Goal: Task Accomplishment & Management: Use online tool/utility

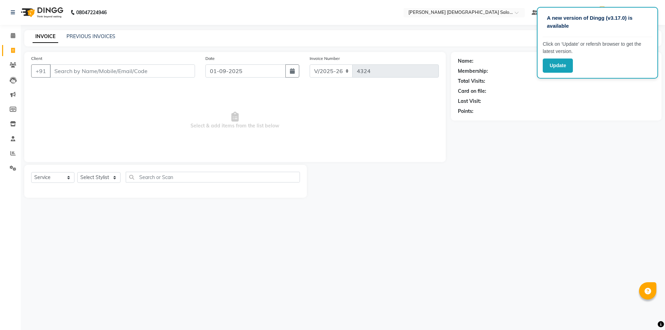
select select "7542"
select select "service"
click at [13, 123] on icon at bounding box center [13, 123] width 6 height 5
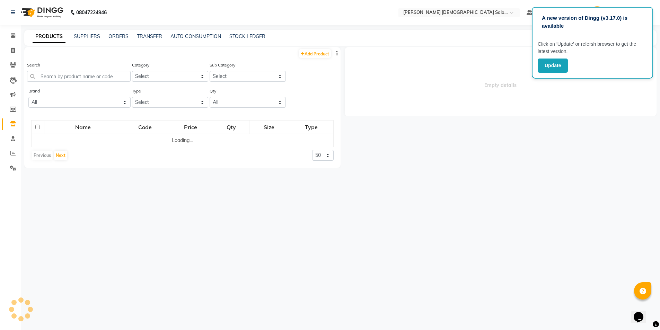
select select
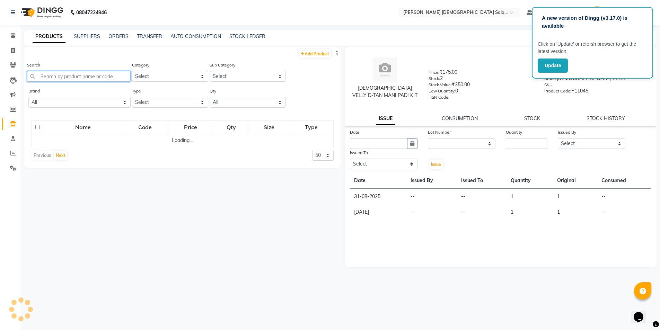
click at [94, 79] on input "text" at bounding box center [79, 76] width 104 height 11
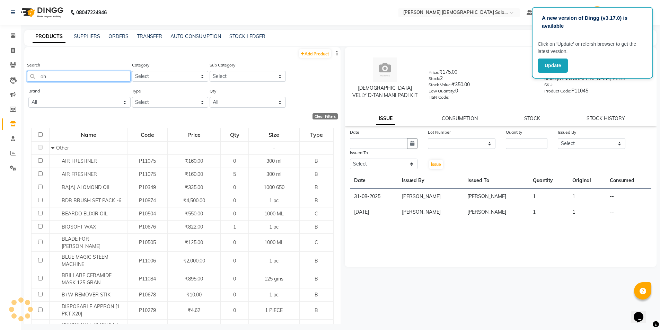
type input "a"
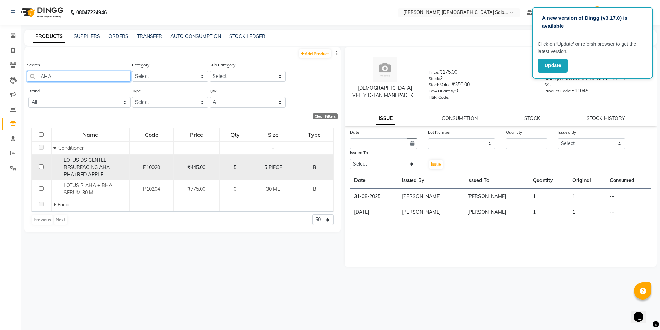
type input "AHA"
click at [45, 166] on td at bounding box center [42, 168] width 20 height 26
click at [40, 168] on input "checkbox" at bounding box center [41, 167] width 5 height 5
checkbox input "true"
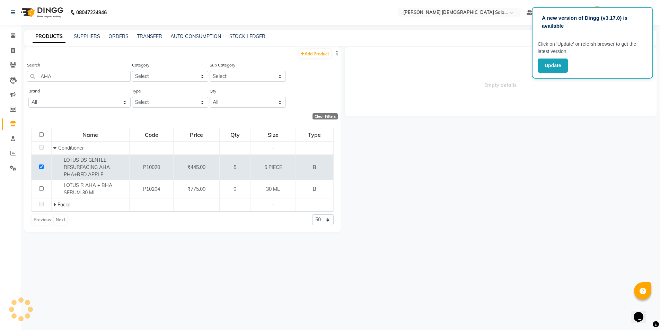
select select
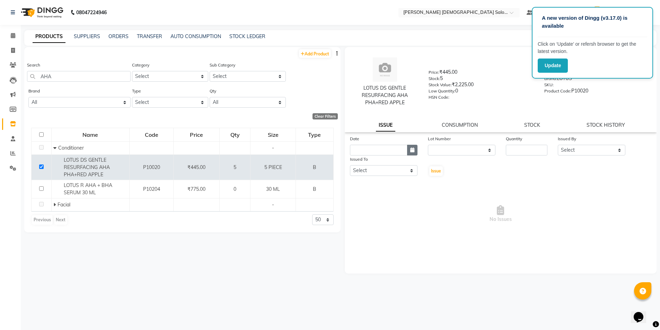
click at [411, 154] on button "button" at bounding box center [412, 150] width 10 height 11
select select "9"
select select "2025"
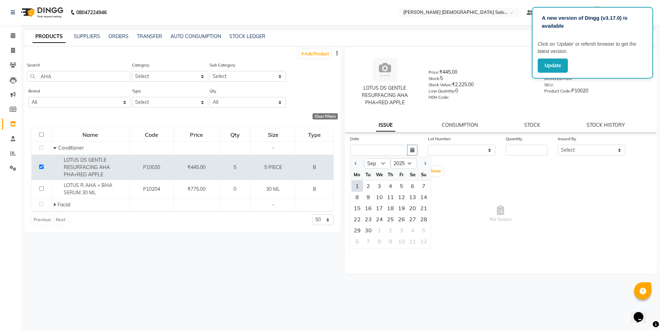
click at [355, 184] on div "1" at bounding box center [357, 186] width 11 height 11
type input "01-09-2025"
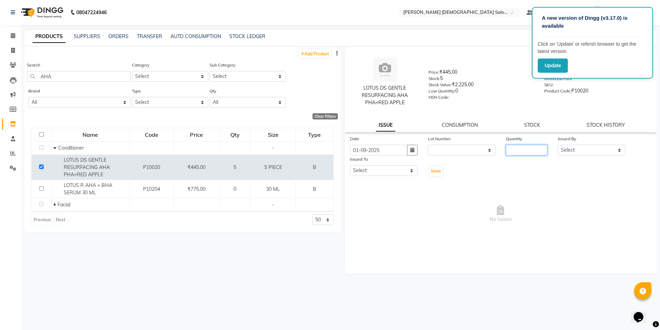
click at [516, 147] on input "number" at bounding box center [527, 150] width 42 height 11
type input "1"
drag, startPoint x: 562, startPoint y: 150, endPoint x: 560, endPoint y: 159, distance: 9.2
click at [560, 159] on div "Date [DATE] Lot Number None Quantity 1 Issued By Select [PERSON_NAME] BHAVTIK […" at bounding box center [501, 156] width 312 height 42
select select "67036"
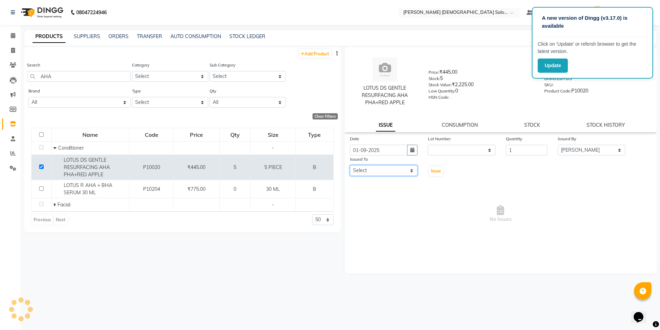
click at [378, 167] on select "Select [PERSON_NAME] BHAVTIK [PERSON_NAME] [PERSON_NAME] [PERSON_NAME] [PERSON_…" at bounding box center [384, 170] width 68 height 11
select select "67028"
click at [437, 171] on span "Issue" at bounding box center [436, 170] width 10 height 5
select select
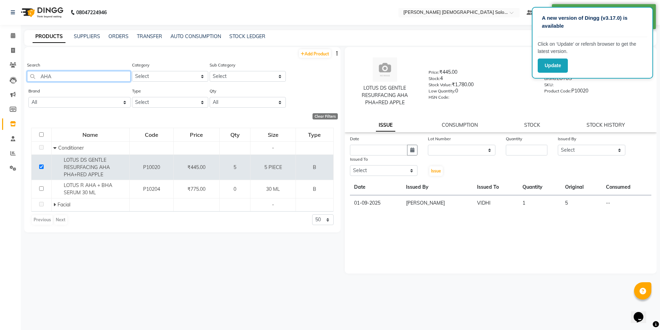
drag, startPoint x: 97, startPoint y: 75, endPoint x: 96, endPoint y: 79, distance: 5.0
click at [96, 79] on input "AHA" at bounding box center [79, 76] width 104 height 11
type input "A"
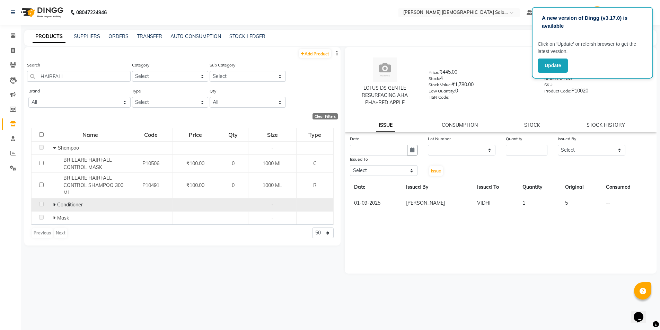
click at [74, 202] on span "Conditioner" at bounding box center [70, 205] width 26 height 6
click at [53, 207] on icon at bounding box center [54, 204] width 2 height 5
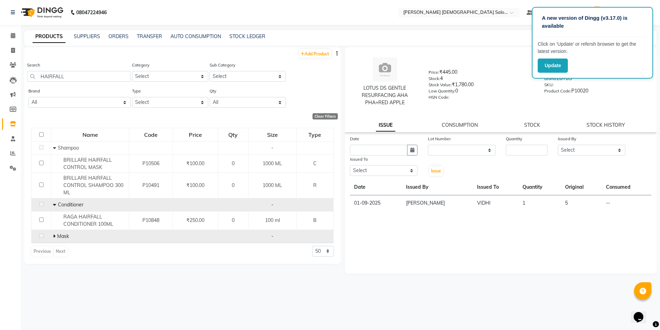
click at [53, 233] on span at bounding box center [54, 236] width 2 height 6
click at [102, 81] on input "HAIRFALL" at bounding box center [79, 76] width 104 height 11
type input "H"
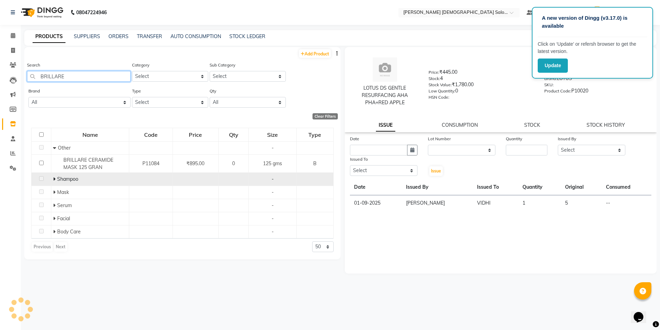
type input "BRILLARE"
click at [55, 178] on span at bounding box center [55, 179] width 4 height 6
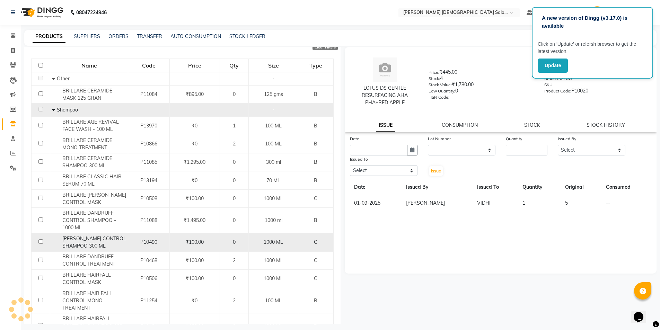
scroll to position [104, 0]
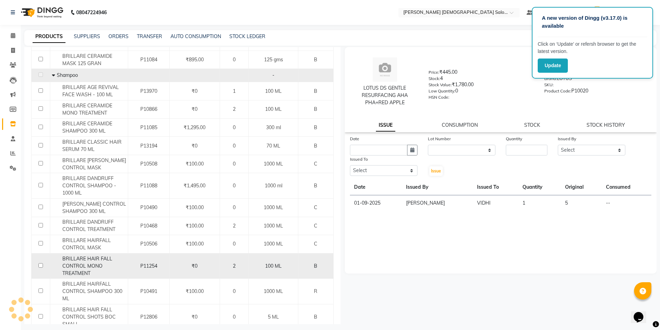
click at [41, 268] on input "checkbox" at bounding box center [40, 265] width 5 height 5
checkbox input "true"
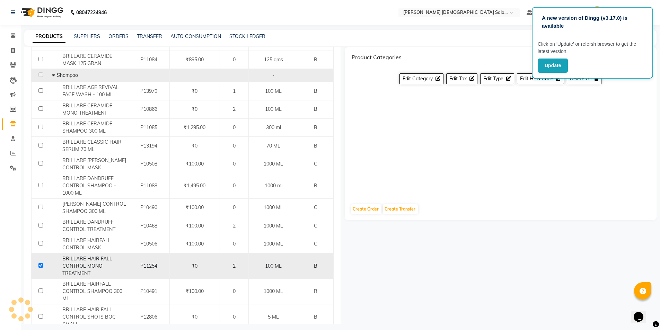
click at [48, 274] on td at bounding box center [41, 266] width 19 height 26
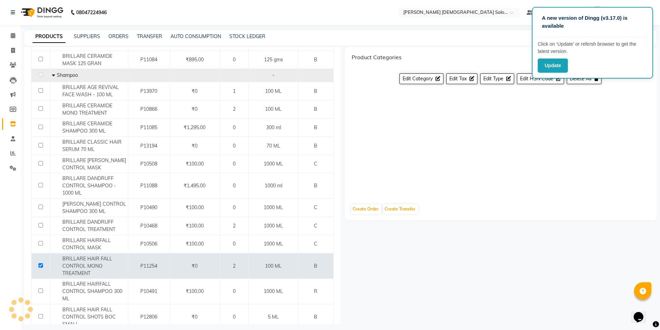
drag, startPoint x: 418, startPoint y: 121, endPoint x: 421, endPoint y: 122, distance: 4.2
click at [421, 122] on div "Product Categories 2 Selected Edit Category Edit Tax Edit Type Edit HSN Code De…" at bounding box center [501, 122] width 312 height 151
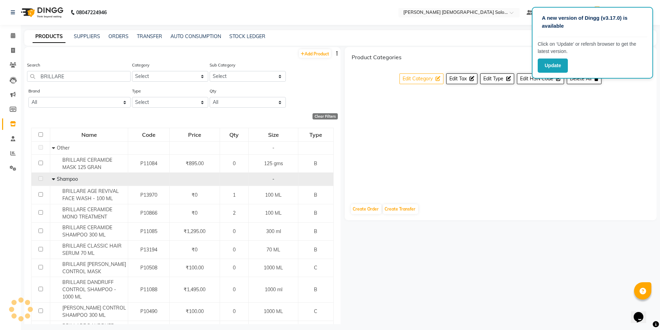
click at [439, 74] on button "Edit Category" at bounding box center [422, 78] width 44 height 11
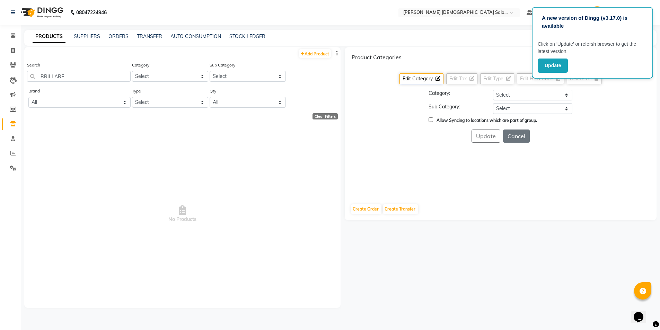
click at [534, 145] on div "Product Categories 2 Selected Edit Category Edit Tax Edit Type Edit HSN Code De…" at bounding box center [501, 122] width 312 height 151
click at [529, 142] on div "Update Cancel" at bounding box center [501, 136] width 298 height 13
click at [525, 140] on button "Cancel" at bounding box center [516, 136] width 27 height 13
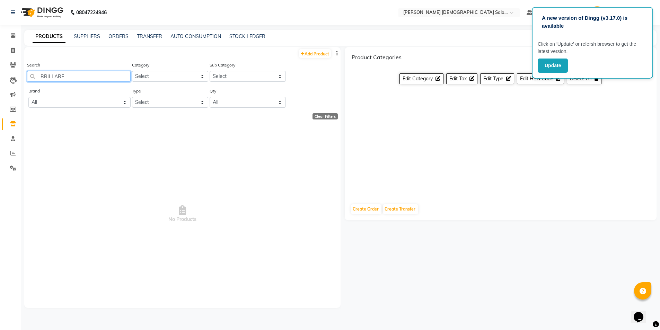
click at [87, 75] on input "BRILLARE" at bounding box center [79, 76] width 104 height 11
click at [87, 37] on link "SUPPLIERS" at bounding box center [87, 36] width 26 height 6
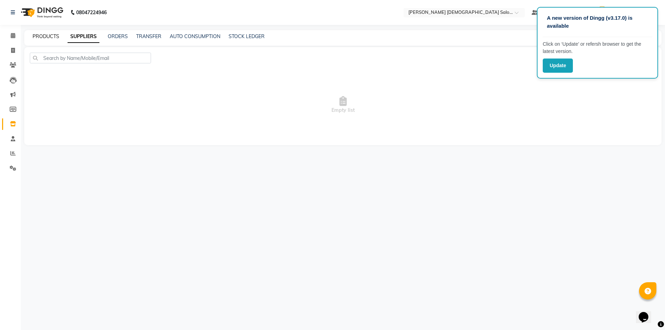
click at [50, 33] on link "PRODUCTS" at bounding box center [46, 36] width 27 height 6
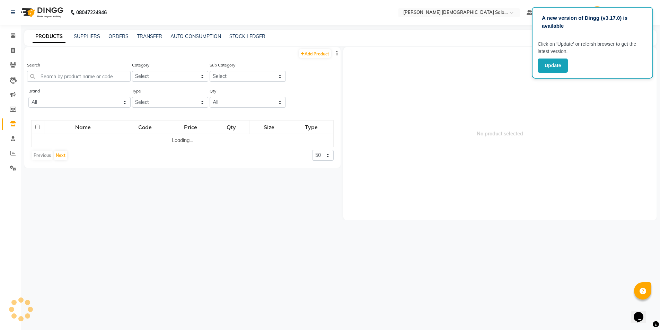
click at [73, 71] on div "Search" at bounding box center [79, 71] width 104 height 20
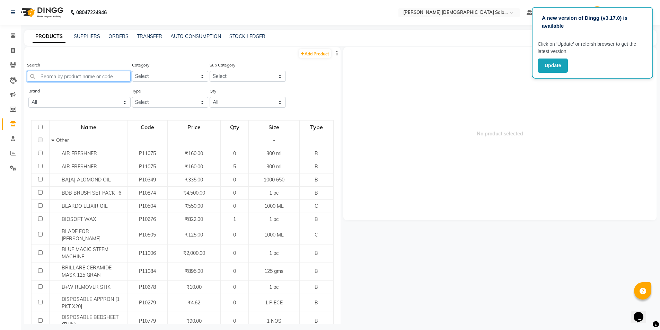
click at [72, 73] on input "text" at bounding box center [79, 76] width 104 height 11
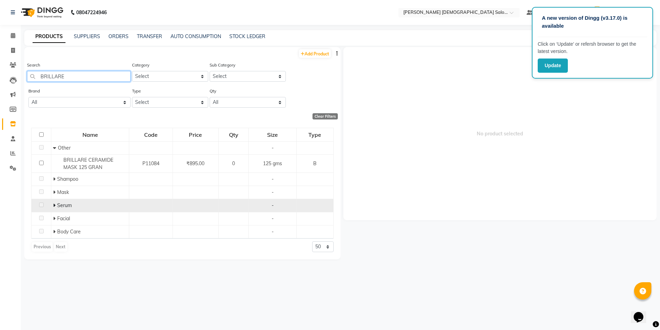
type input "BRILLARE"
click at [53, 204] on icon at bounding box center [54, 205] width 2 height 5
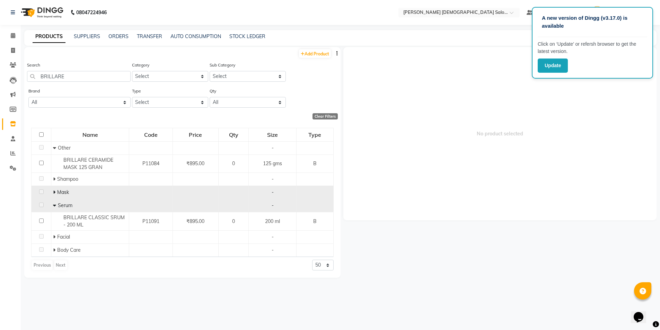
click at [53, 189] on td "Mask" at bounding box center [90, 192] width 78 height 13
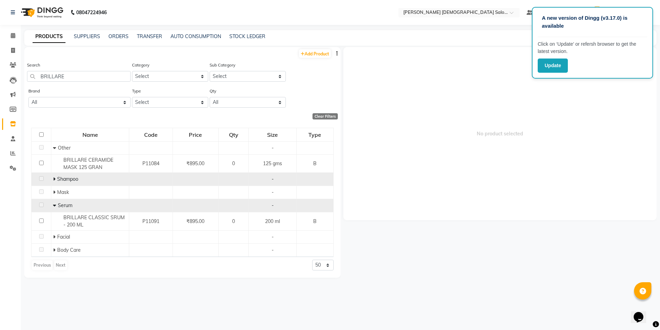
click at [54, 178] on icon at bounding box center [54, 179] width 2 height 5
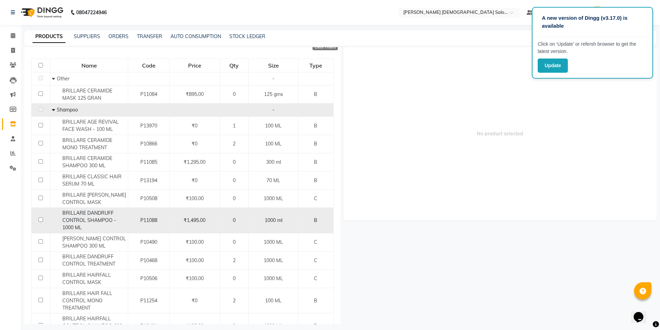
scroll to position [104, 0]
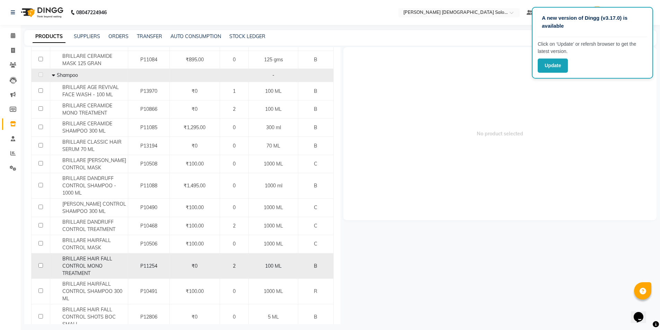
click at [58, 276] on div "BRILLARE HAIR FALL CONTROL MONO TREATMENT" at bounding box center [89, 266] width 74 height 22
select select
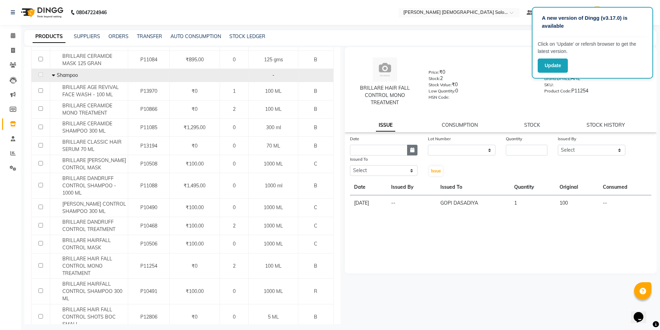
click at [409, 154] on button "button" at bounding box center [412, 150] width 10 height 11
select select "9"
select select "2025"
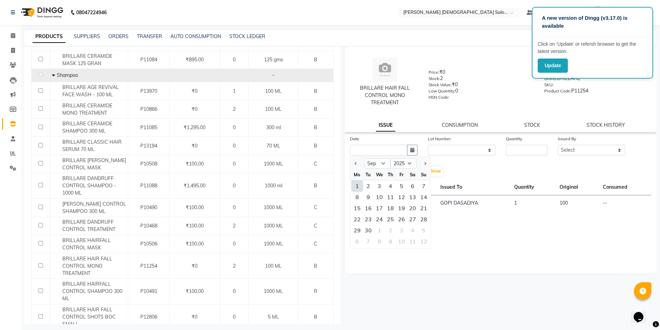
click at [356, 187] on div "1" at bounding box center [357, 186] width 11 height 11
type input "01-09-2025"
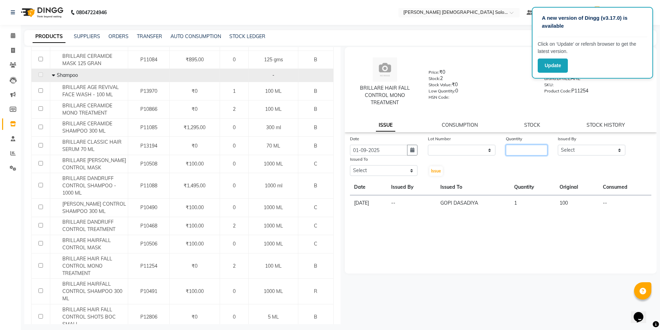
click at [523, 154] on input "number" at bounding box center [527, 150] width 42 height 11
type input "1"
click at [613, 155] on select "Select [PERSON_NAME] BHAVTIK [PERSON_NAME] [PERSON_NAME] [PERSON_NAME] [PERSON_…" at bounding box center [592, 150] width 68 height 11
select select "67036"
click at [377, 173] on select "Select [PERSON_NAME] BHAVTIK [PERSON_NAME] [PERSON_NAME] [PERSON_NAME] [PERSON_…" at bounding box center [384, 170] width 68 height 11
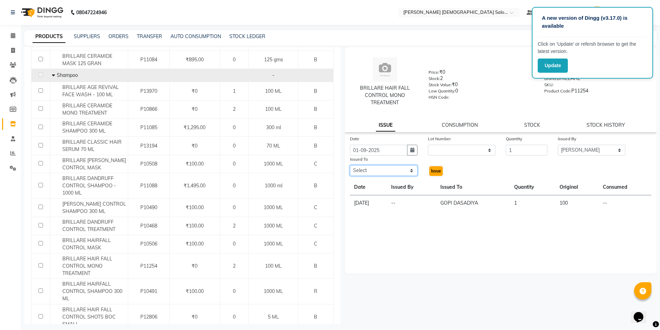
select select "67031"
click at [433, 172] on span "Issue" at bounding box center [436, 170] width 10 height 5
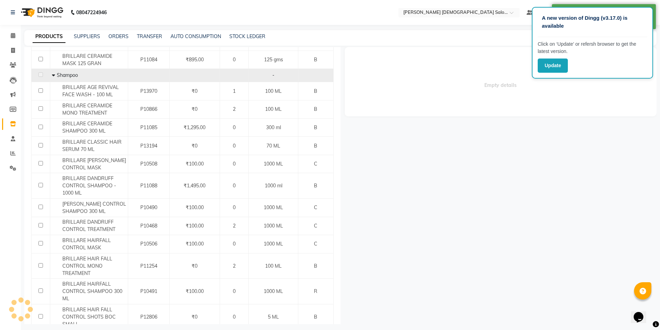
select select
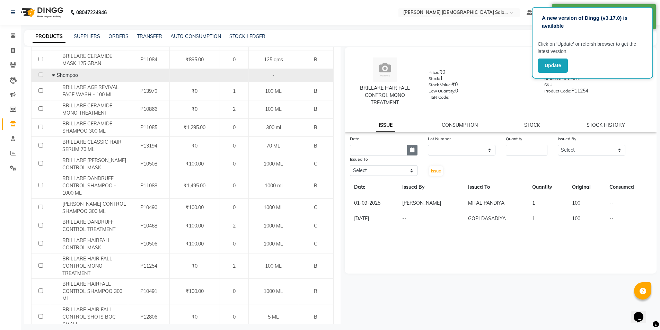
click at [414, 152] on icon "button" at bounding box center [412, 150] width 4 height 5
select select "9"
select select "2025"
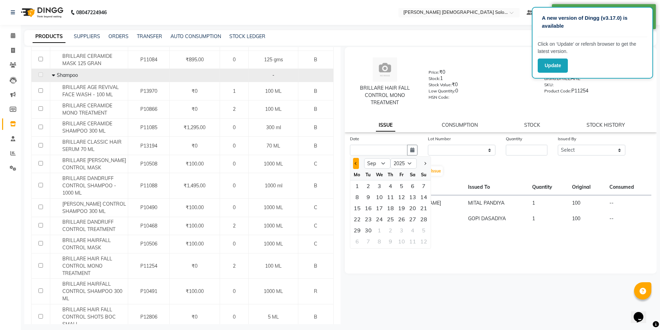
click at [356, 167] on button "Previous month" at bounding box center [356, 163] width 6 height 11
select select "8"
click at [425, 230] on div "31" at bounding box center [423, 230] width 11 height 11
type input "31-08-2025"
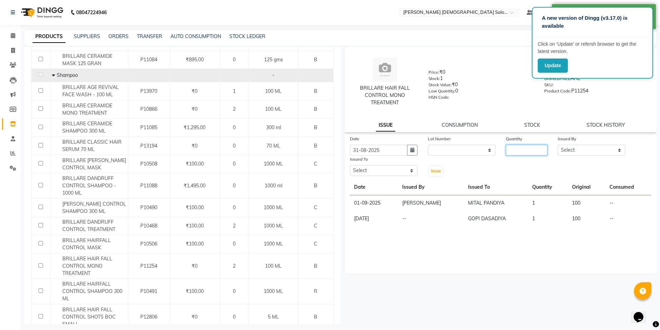
click at [531, 150] on input "number" at bounding box center [527, 150] width 42 height 11
type input "1"
click at [570, 149] on select "Select [PERSON_NAME] BHAVTIK [PERSON_NAME] [PERSON_NAME] [PERSON_NAME] [PERSON_…" at bounding box center [592, 150] width 68 height 11
select select "67036"
click at [406, 165] on select "Select [PERSON_NAME] BHAVTIK [PERSON_NAME] [PERSON_NAME] [PERSON_NAME] [PERSON_…" at bounding box center [384, 170] width 68 height 11
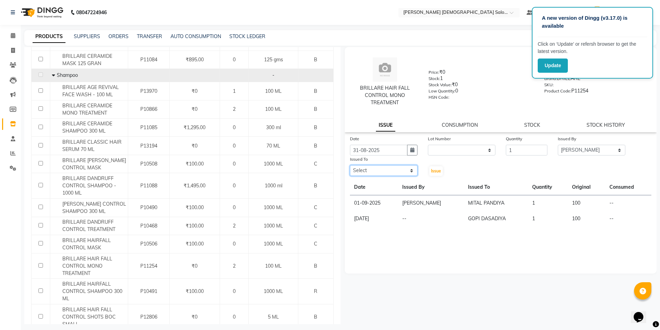
select select "67042"
drag, startPoint x: 444, startPoint y: 172, endPoint x: 435, endPoint y: 172, distance: 9.4
click at [435, 173] on div "Issue" at bounding box center [436, 166] width 26 height 21
click at [435, 172] on span "Issue" at bounding box center [436, 170] width 10 height 5
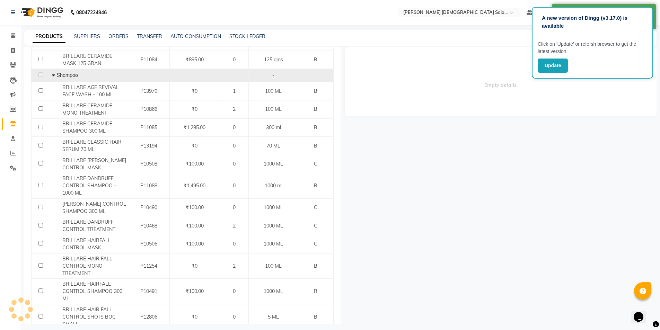
select select
